Goal: Task Accomplishment & Management: Manage account settings

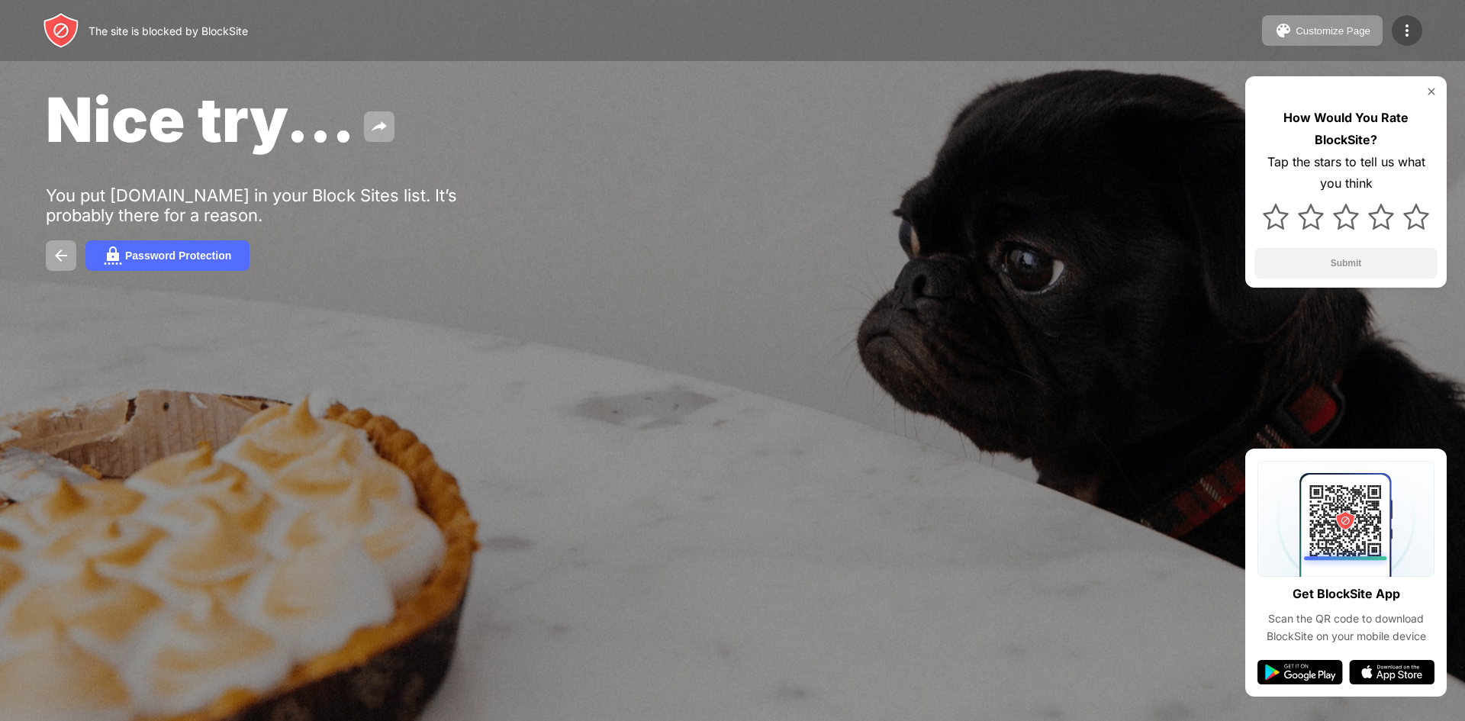
click at [1412, 30] on img at bounding box center [1406, 30] width 18 height 18
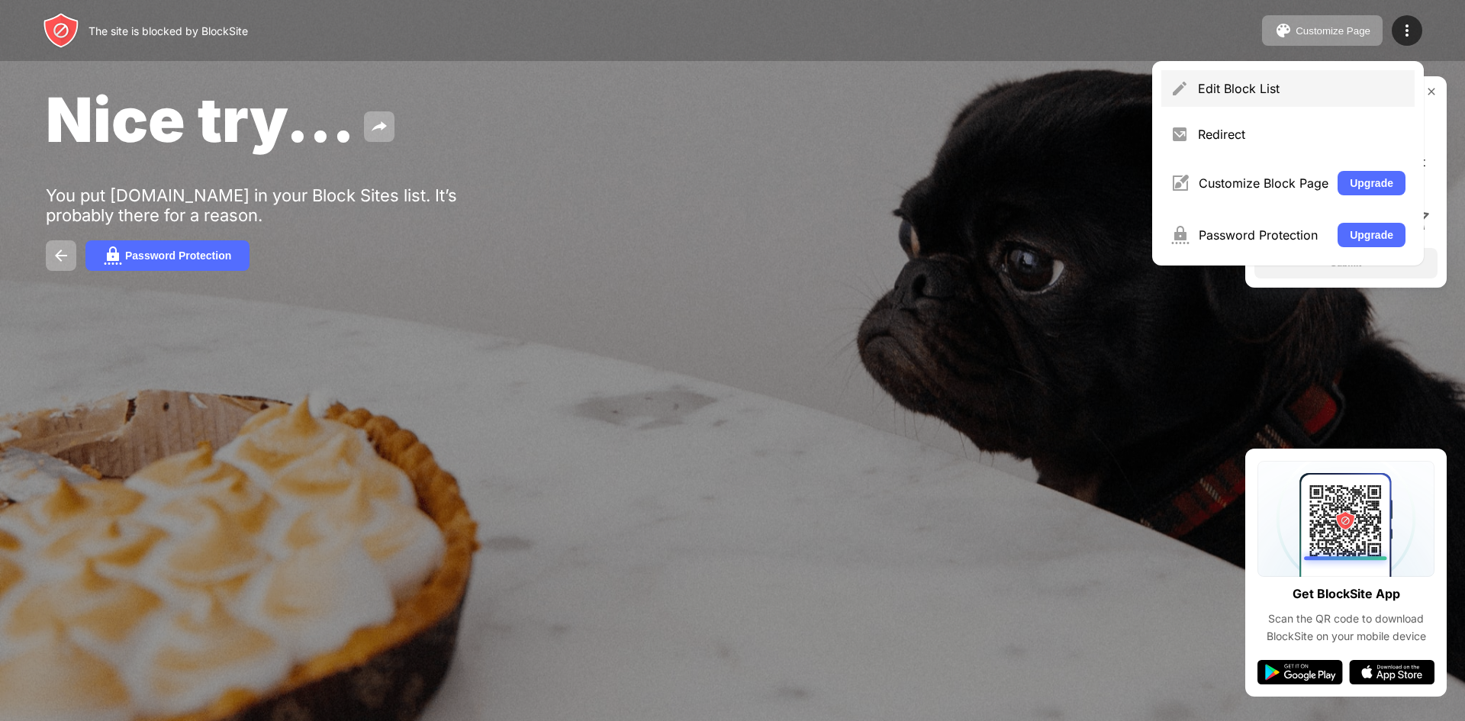
click at [1246, 93] on div "Edit Block List" at bounding box center [1301, 88] width 207 height 15
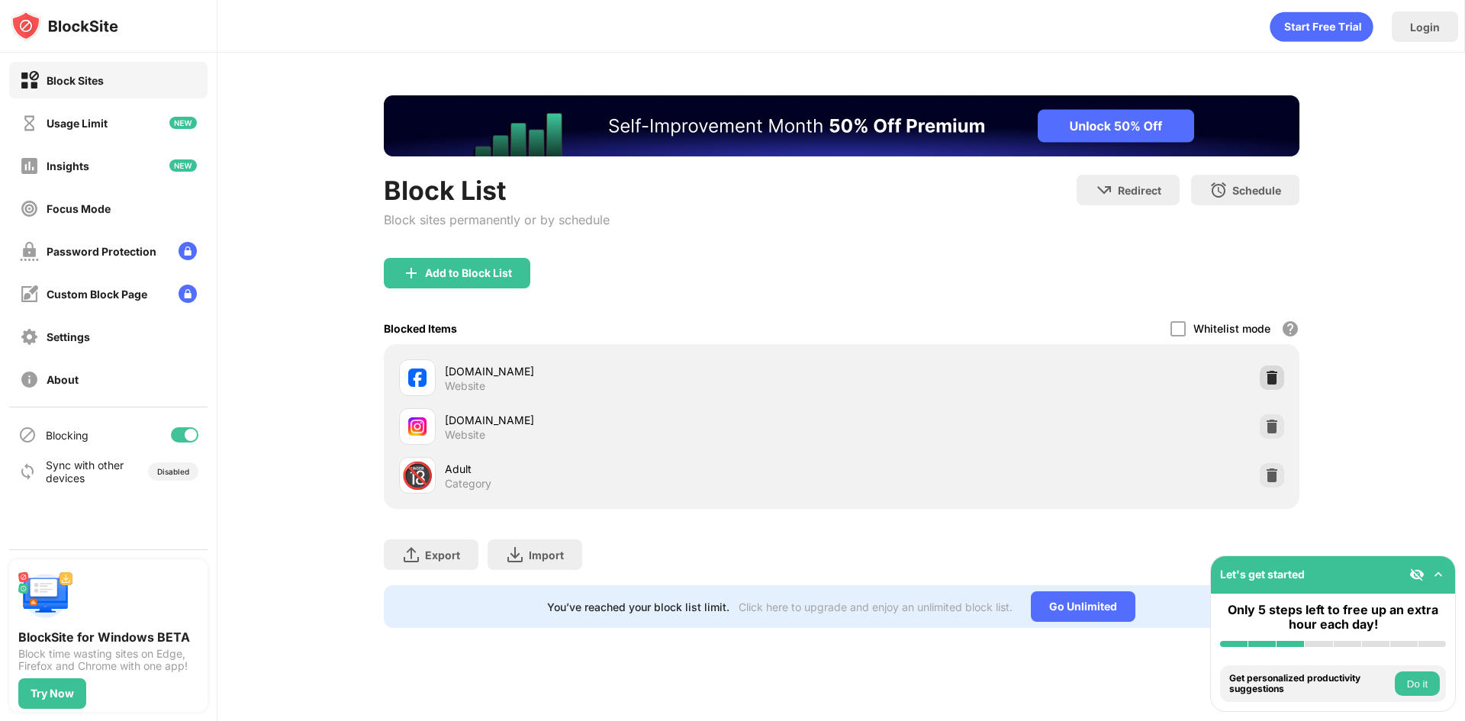
click at [1259, 381] on div at bounding box center [1271, 377] width 24 height 24
